Goal: Information Seeking & Learning: Learn about a topic

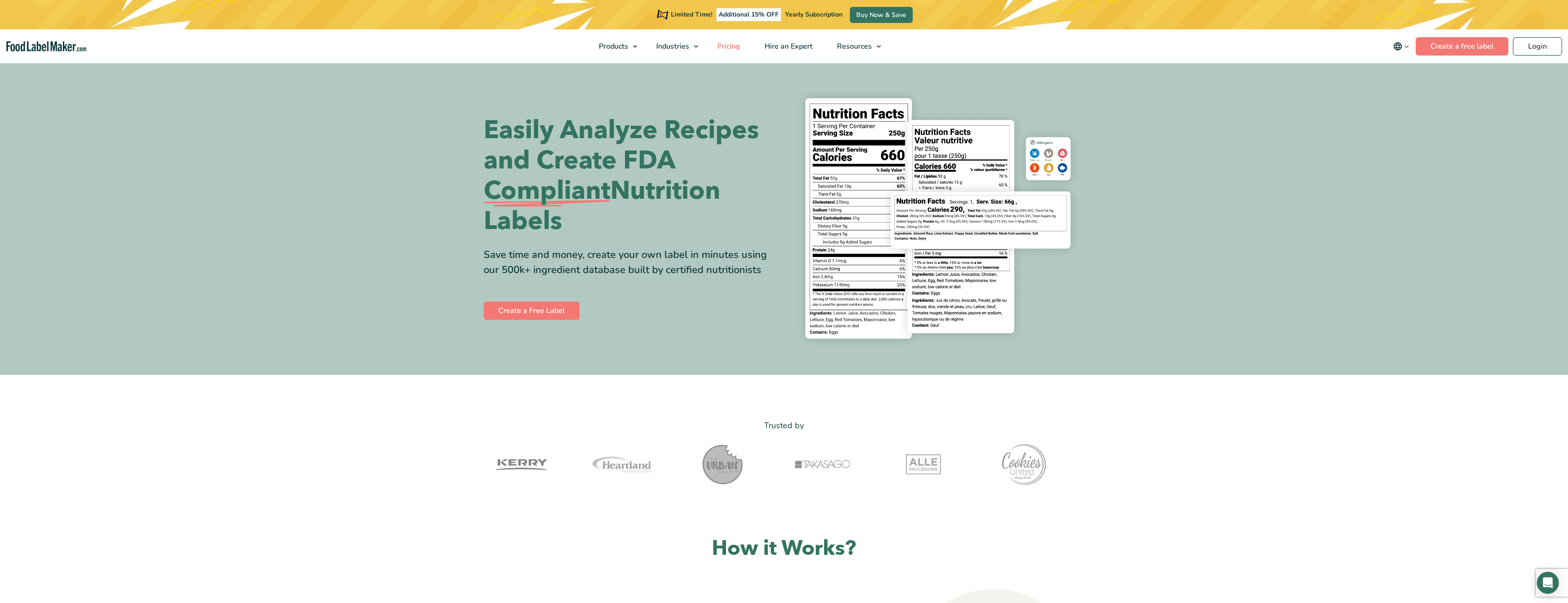
click at [725, 44] on span "Pricing" at bounding box center [728, 46] width 27 height 10
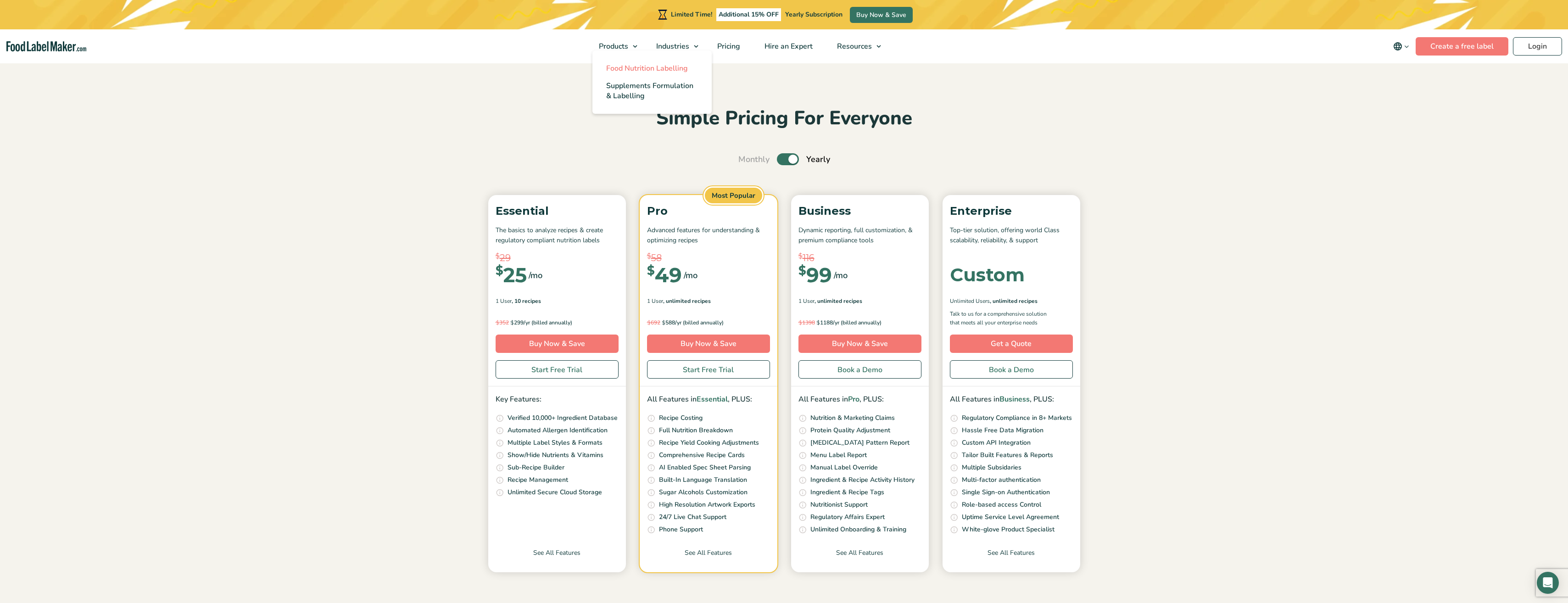
click at [620, 68] on span "Food Nutrition Labelling" at bounding box center [647, 68] width 82 height 10
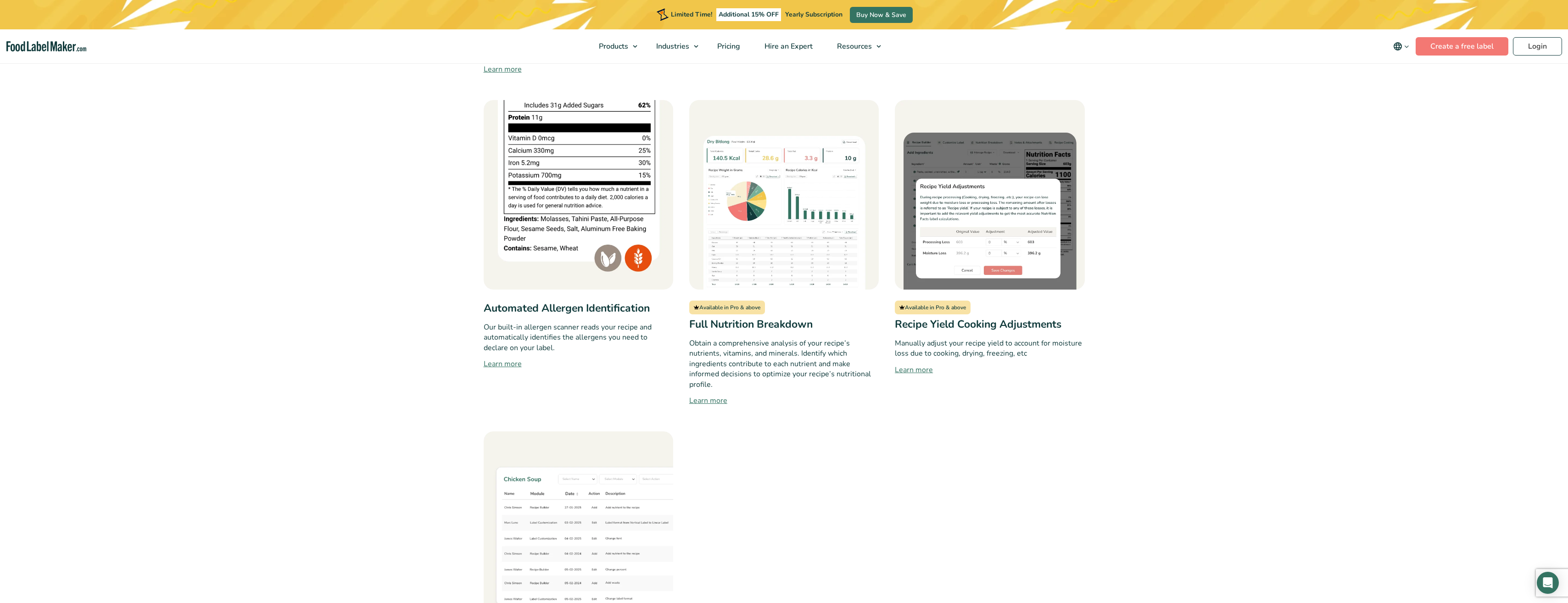
scroll to position [780, 0]
